Goal: Navigation & Orientation: Find specific page/section

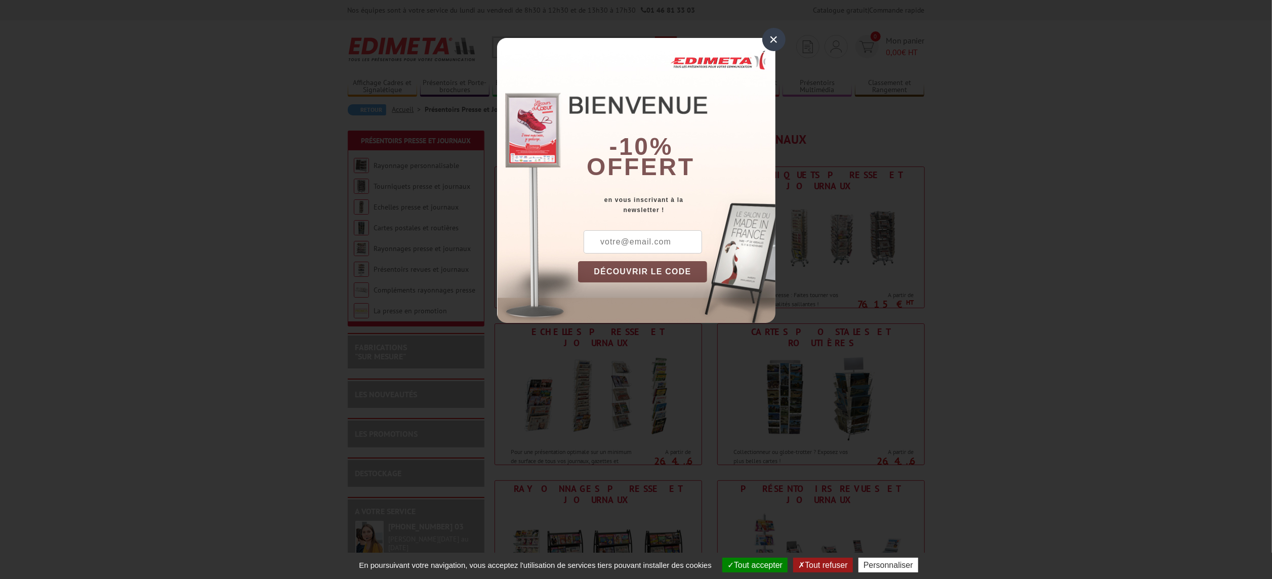
click at [776, 39] on div "×" at bounding box center [773, 39] width 23 height 23
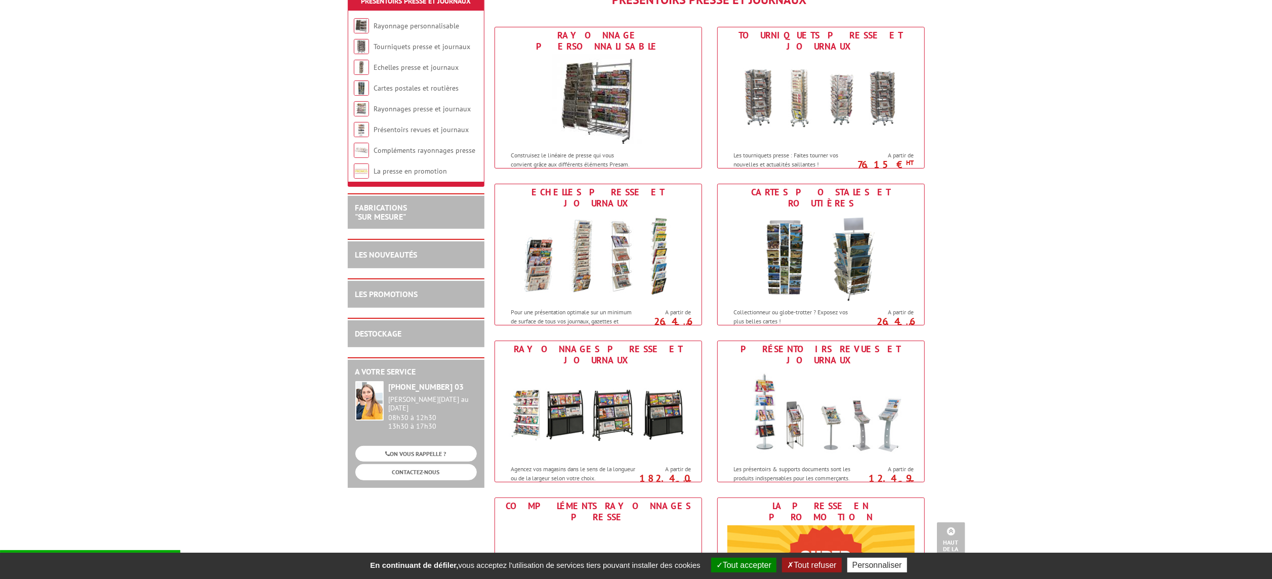
scroll to position [101, 0]
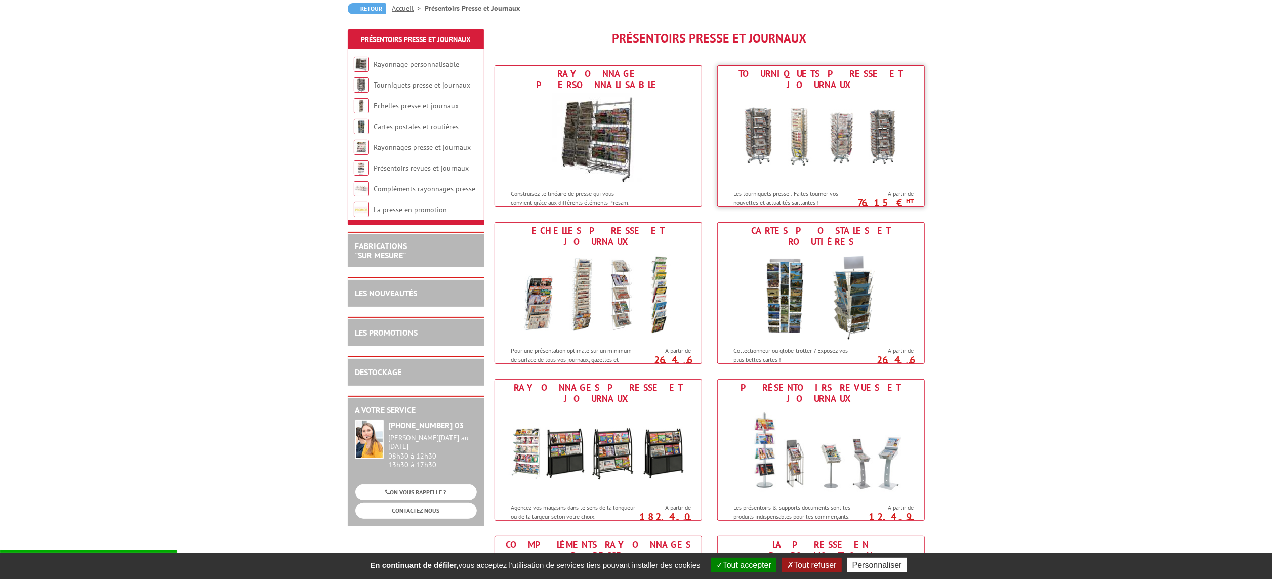
click at [863, 121] on img at bounding box center [820, 138] width 187 height 91
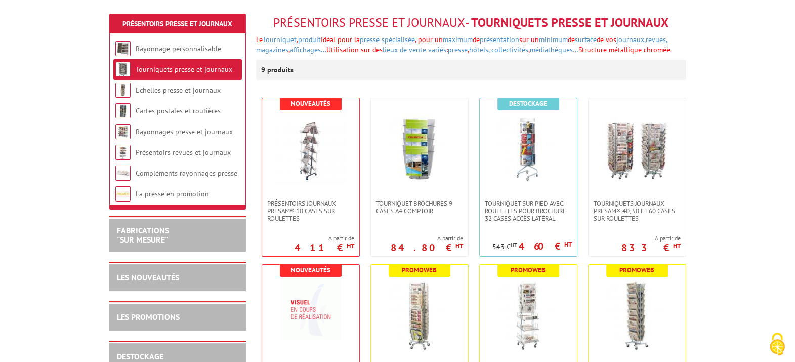
scroll to position [126, 0]
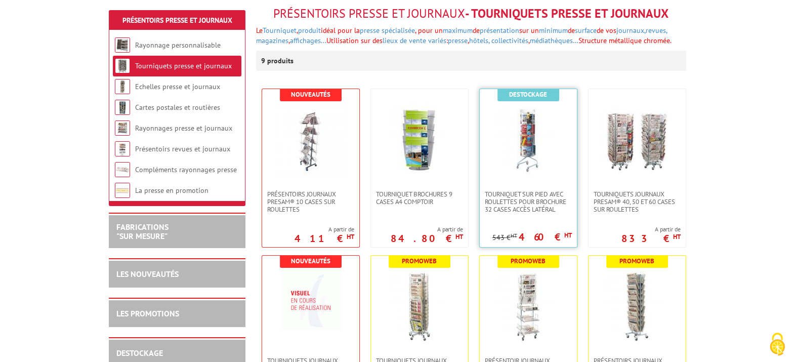
click at [525, 184] on link at bounding box center [528, 139] width 97 height 101
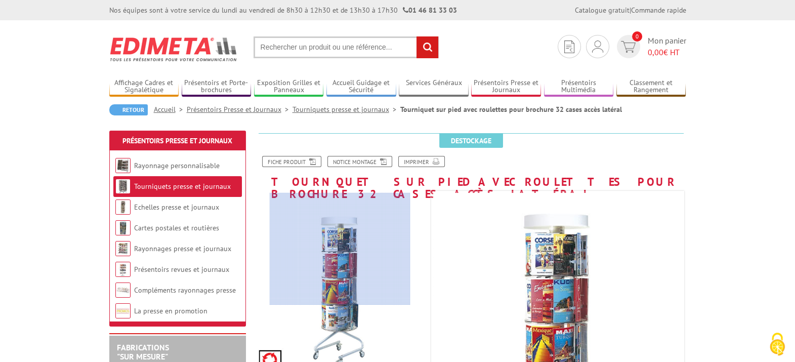
click at [339, 246] on div at bounding box center [340, 249] width 140 height 112
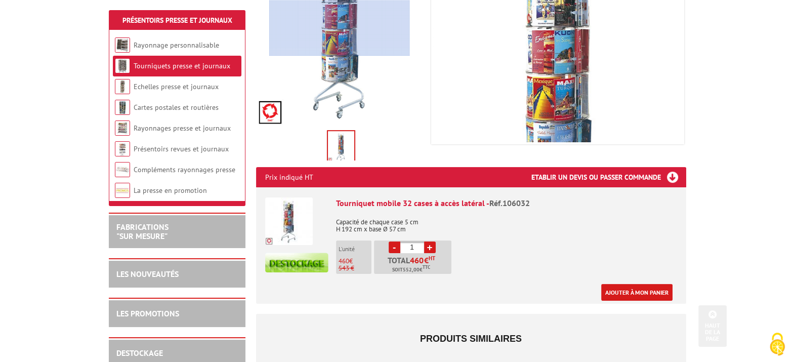
scroll to position [253, 0]
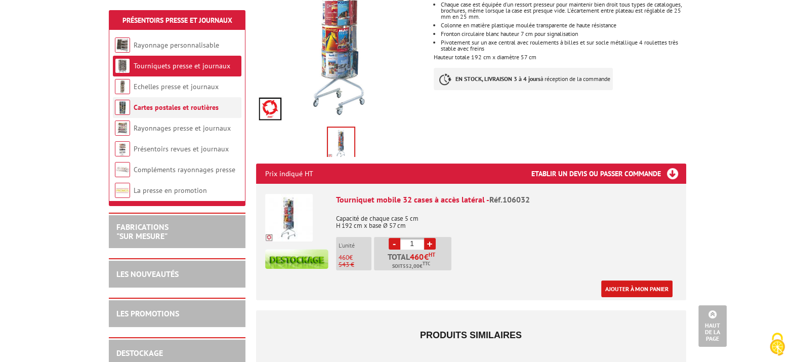
click at [157, 110] on link "Cartes postales et routières" at bounding box center [176, 107] width 85 height 9
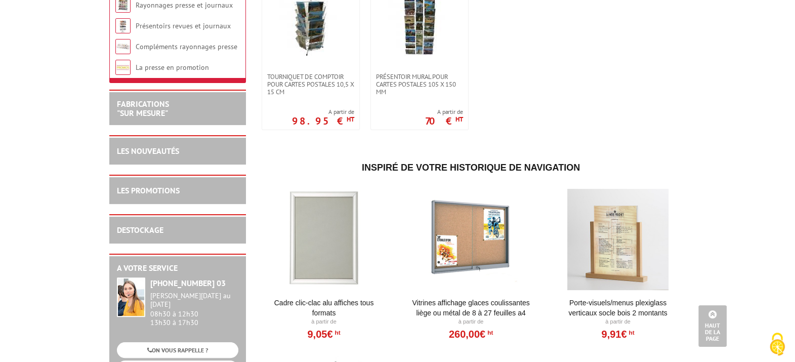
scroll to position [148, 0]
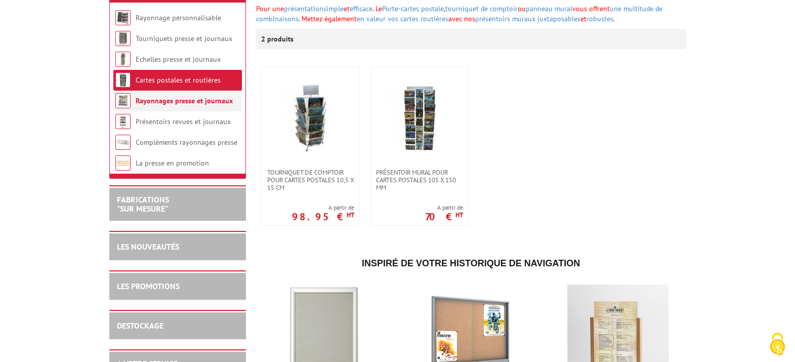
click at [177, 98] on link "Rayonnages presse et journaux" at bounding box center [184, 100] width 97 height 9
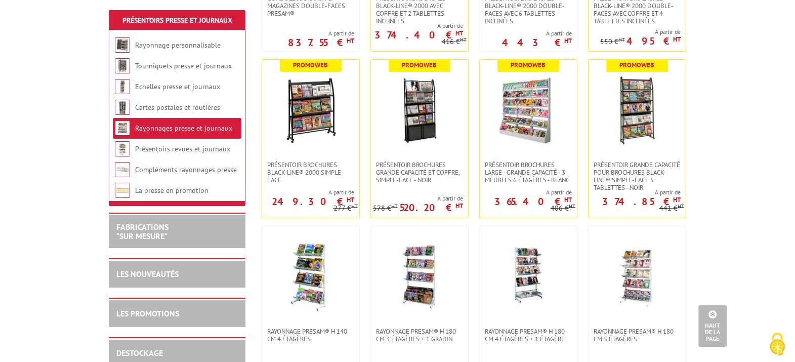
scroll to position [190, 0]
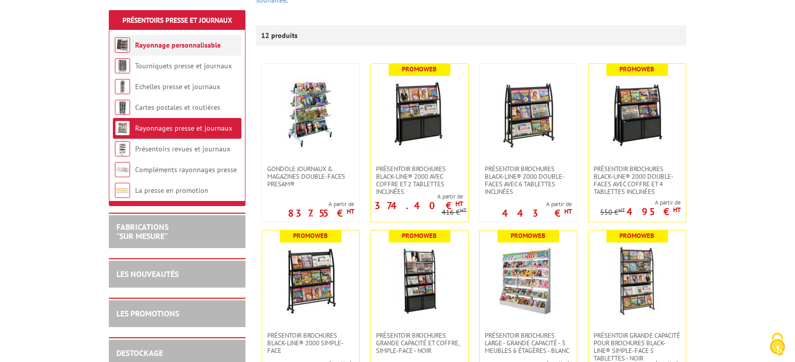
click at [165, 46] on link "Rayonnage personnalisable" at bounding box center [178, 44] width 86 height 9
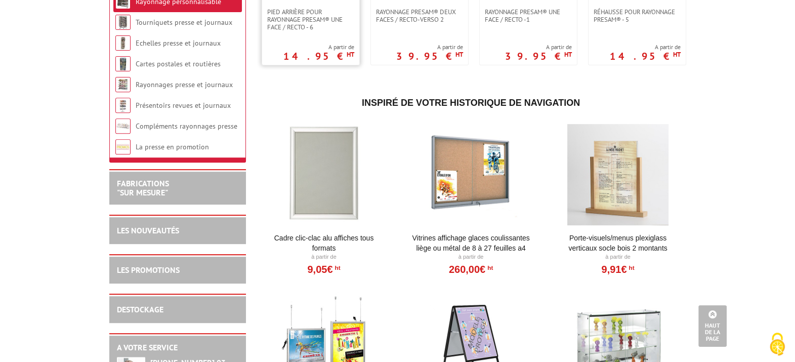
scroll to position [506, 0]
